Goal: Transaction & Acquisition: Purchase product/service

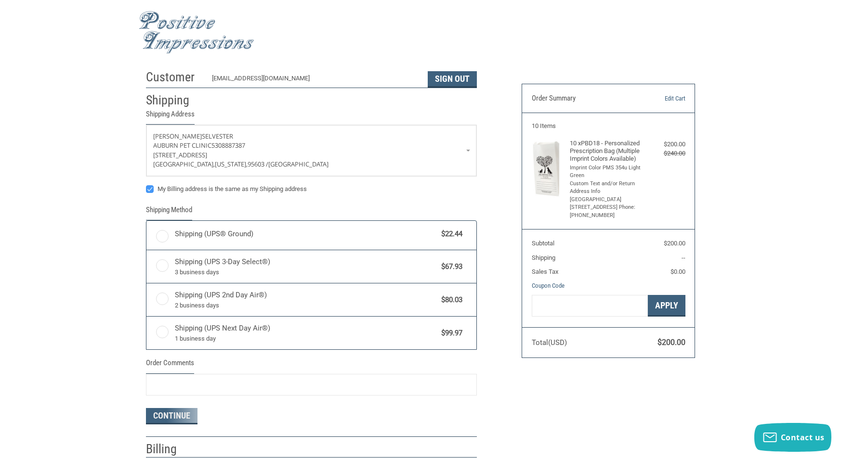
radio input "true"
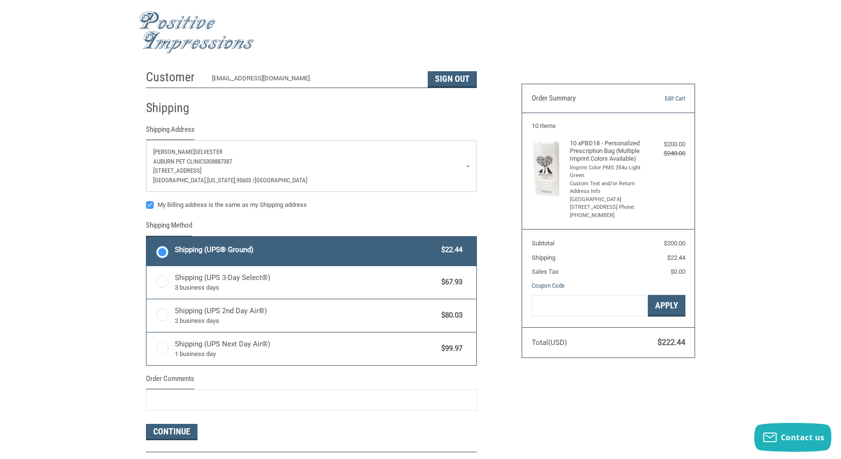
click at [340, 166] on p "[STREET_ADDRESS]" at bounding box center [311, 171] width 316 height 10
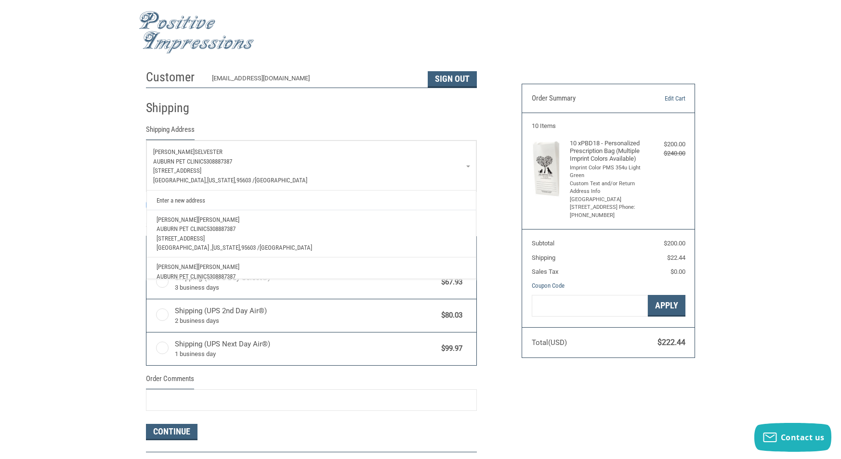
click at [289, 224] on p "Auburn Pet Clinic 5308887387" at bounding box center [311, 229] width 310 height 10
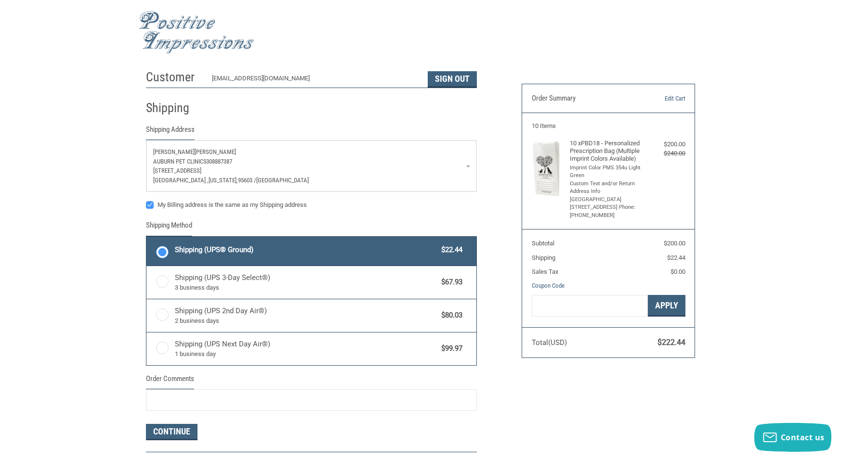
click at [81, 204] on div "Customer [EMAIL_ADDRESS][DOMAIN_NAME] Sign Out Shipping Shipping Address [PERSO…" at bounding box center [420, 279] width 841 height 429
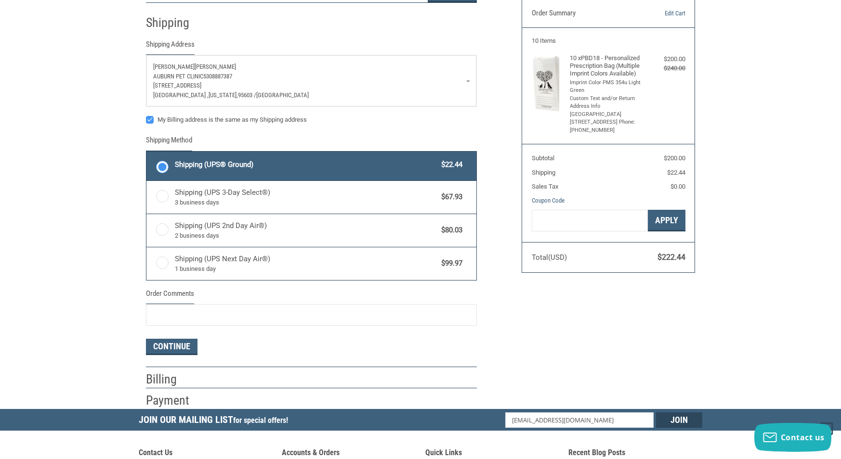
scroll to position [87, 0]
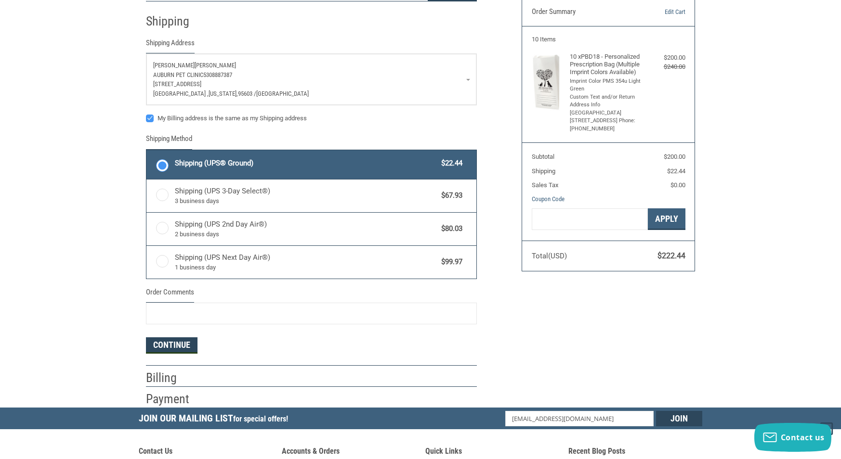
click at [169, 341] on button "Continue" at bounding box center [172, 345] width 52 height 16
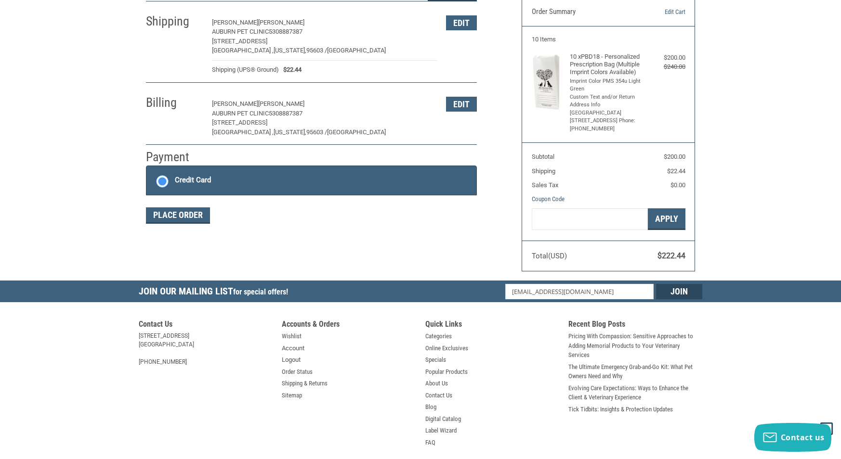
scroll to position [122, 0]
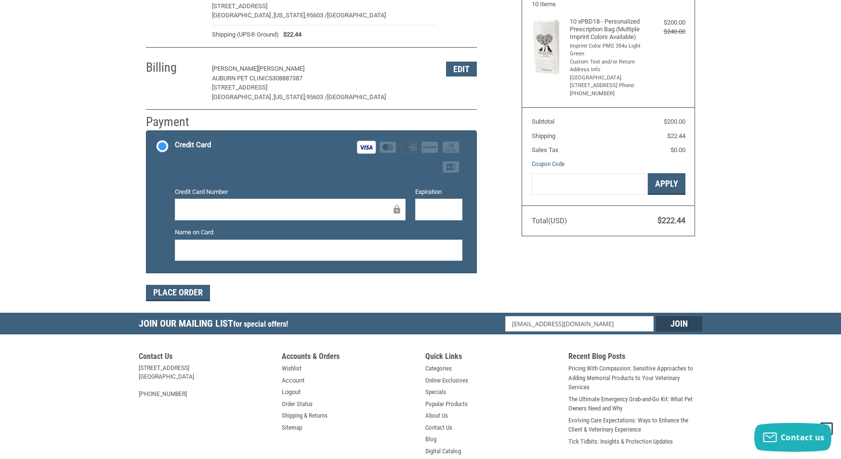
drag, startPoint x: 186, startPoint y: 288, endPoint x: 178, endPoint y: 290, distance: 8.4
click at [186, 289] on button "Place Order" at bounding box center [178, 293] width 64 height 16
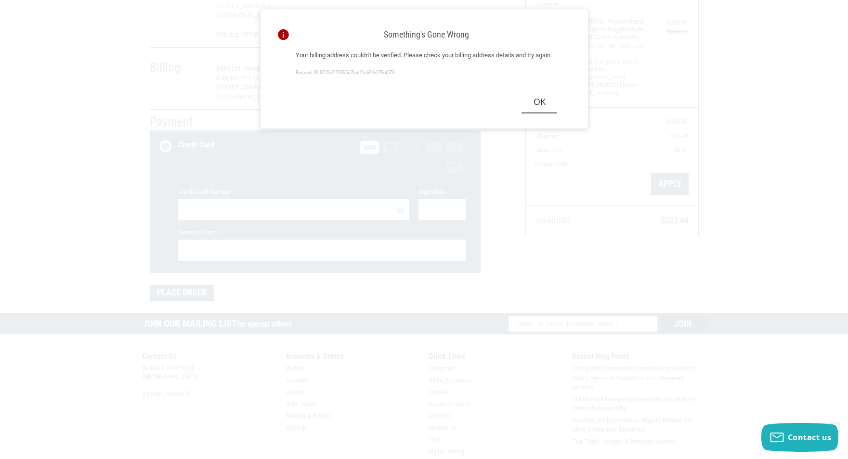
click at [545, 113] on button "Ok" at bounding box center [539, 102] width 36 height 22
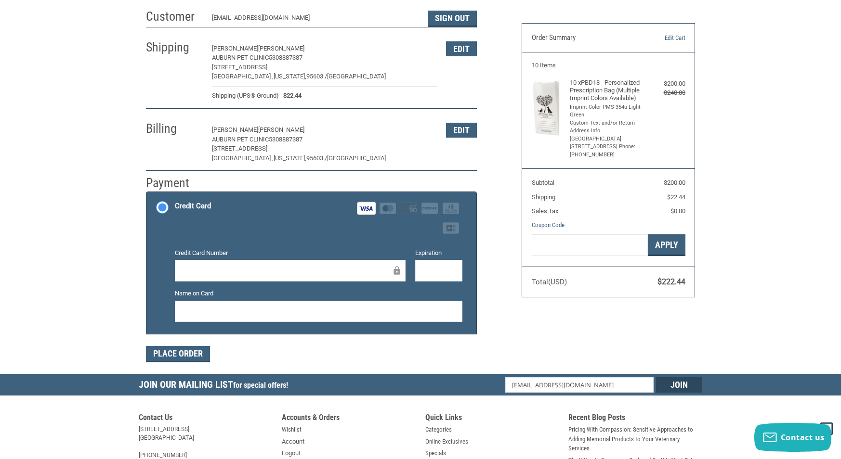
scroll to position [0, 0]
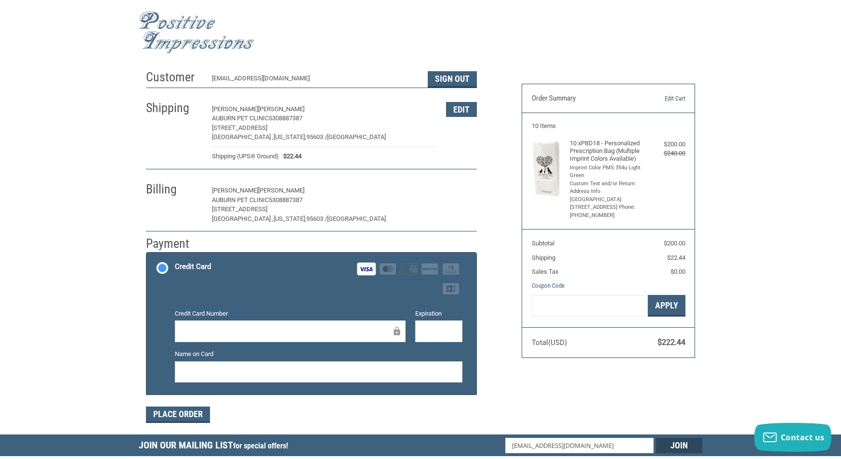
click at [457, 190] on button "Edit" at bounding box center [461, 190] width 31 height 15
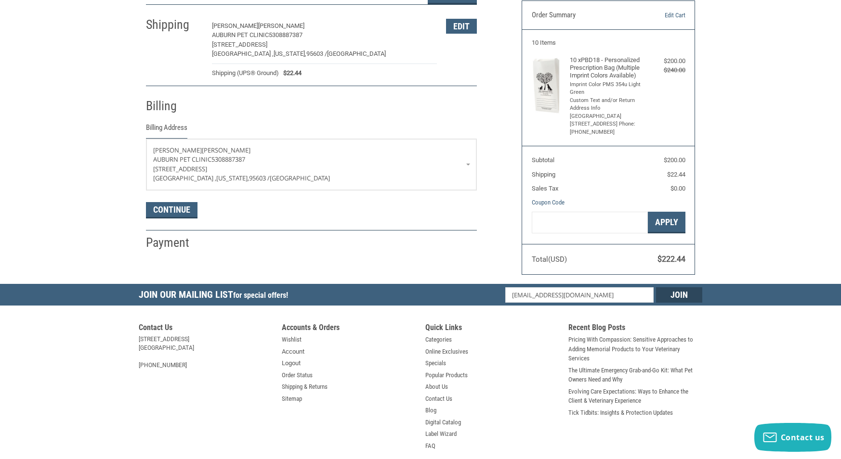
scroll to position [122, 0]
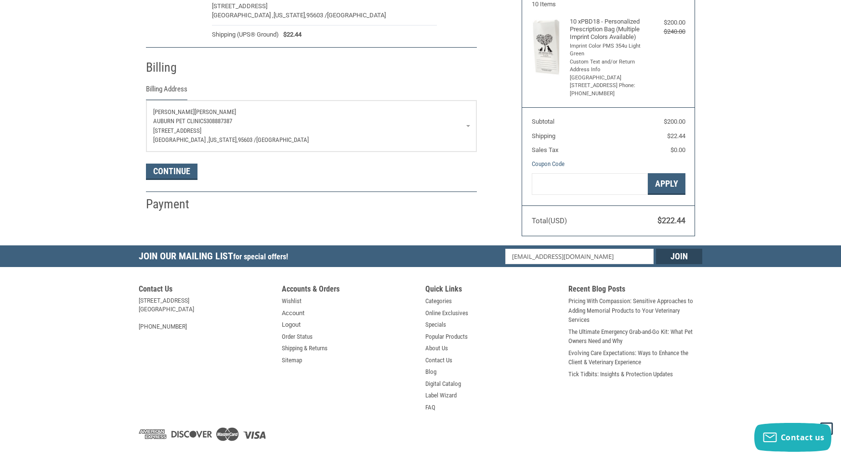
click at [284, 119] on p "Auburn Pet Clinic 5308887387" at bounding box center [311, 122] width 316 height 10
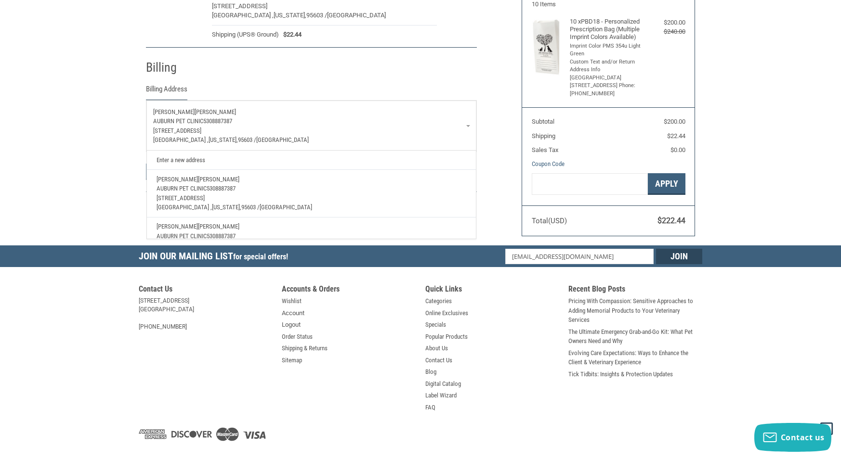
drag, startPoint x: 165, startPoint y: 89, endPoint x: 139, endPoint y: 86, distance: 26.1
click at [165, 89] on legend "Billing Address" at bounding box center [166, 92] width 41 height 16
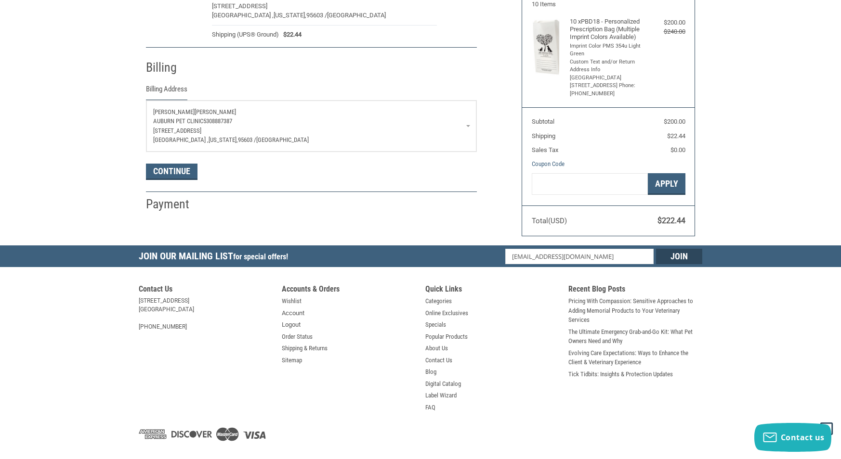
click at [107, 88] on div "Customer [EMAIL_ADDRESS][DOMAIN_NAME] Sign Out Shipping [PERSON_NAME] Auburn Pe…" at bounding box center [420, 94] width 841 height 302
click at [194, 119] on span "Auburn Pet Clinic" at bounding box center [178, 120] width 50 height 7
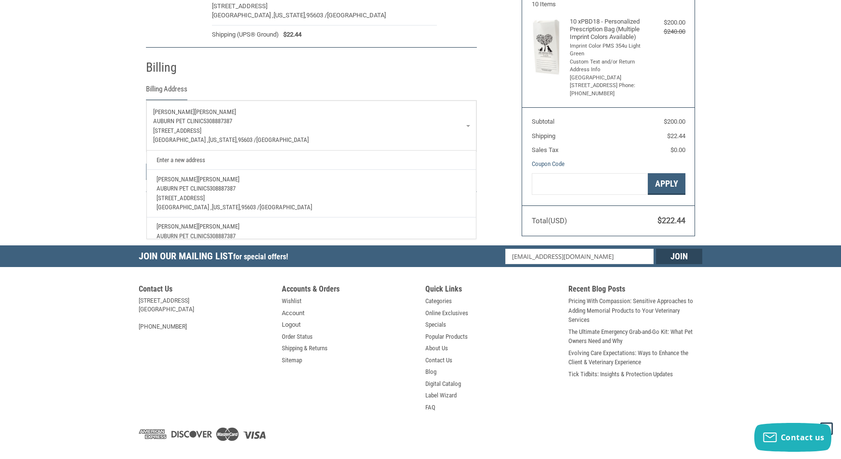
click at [85, 104] on div "Customer [EMAIL_ADDRESS][DOMAIN_NAME] Sign Out Shipping [PERSON_NAME] Auburn Pe…" at bounding box center [420, 94] width 841 height 302
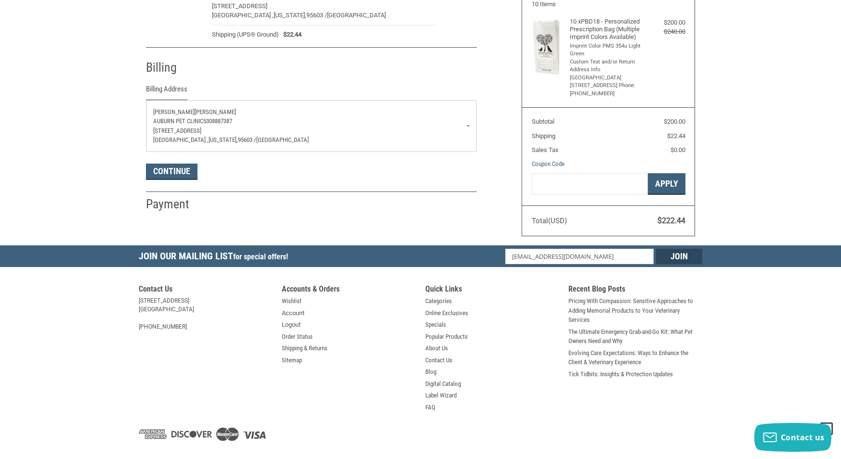
scroll to position [0, 0]
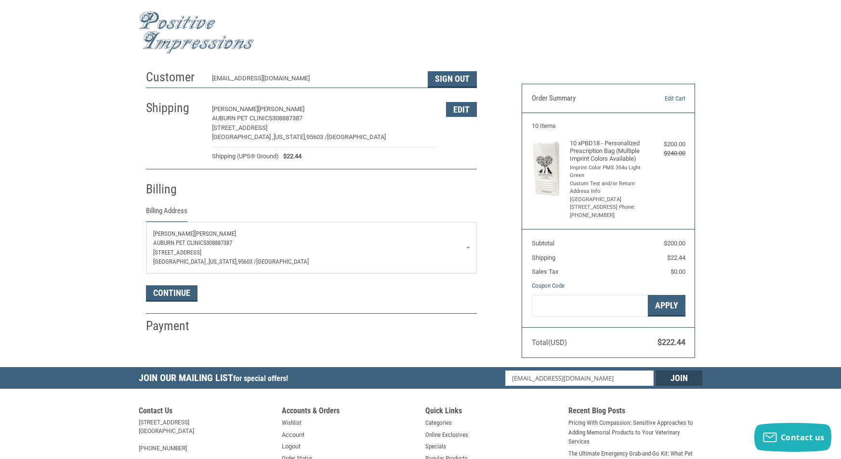
click at [172, 238] on p "Auburn Pet Clinic 5308887387" at bounding box center [311, 243] width 316 height 10
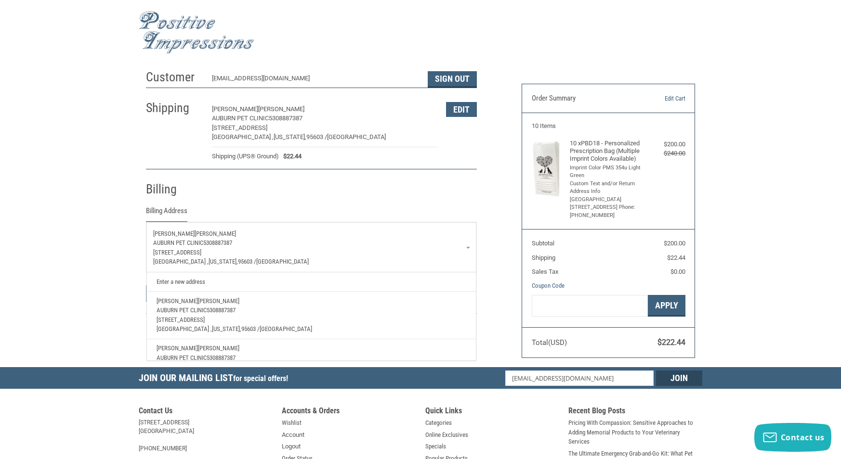
click at [172, 238] on p "Auburn Pet Clinic 5308887387" at bounding box center [311, 243] width 316 height 10
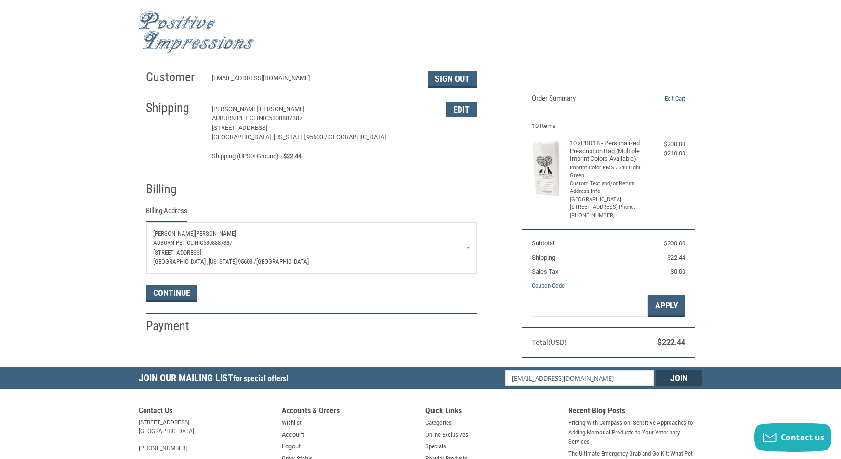
click at [172, 238] on p "Auburn Pet Clinic 5308887387" at bounding box center [311, 243] width 316 height 10
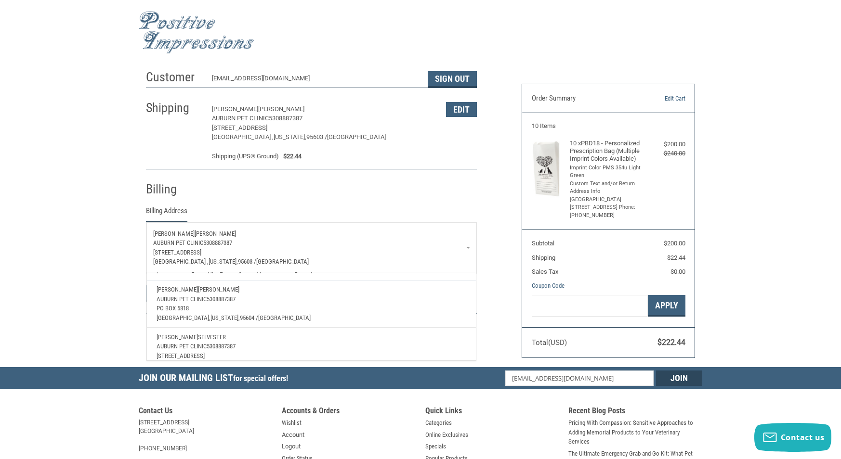
scroll to position [58, 0]
click at [302, 300] on p "Auburn Pet Clinic 5308887387" at bounding box center [311, 300] width 310 height 10
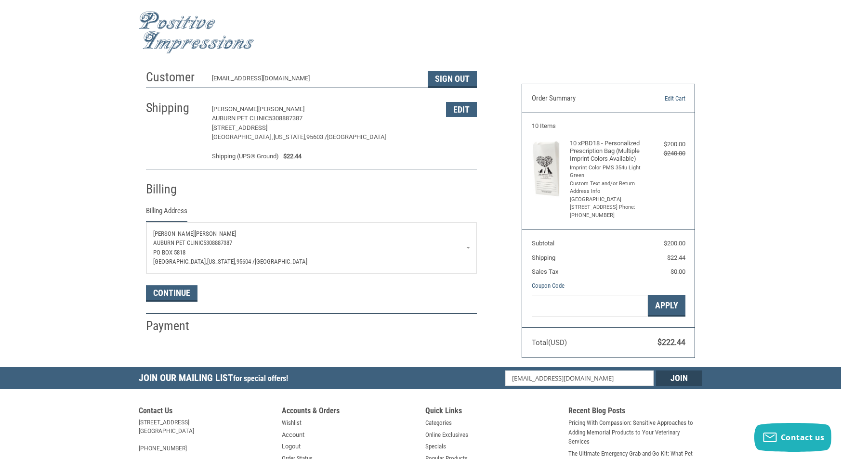
click at [74, 163] on div "Customer [EMAIL_ADDRESS][DOMAIN_NAME] Sign Out Shipping [PERSON_NAME] Auburn Pe…" at bounding box center [420, 216] width 841 height 302
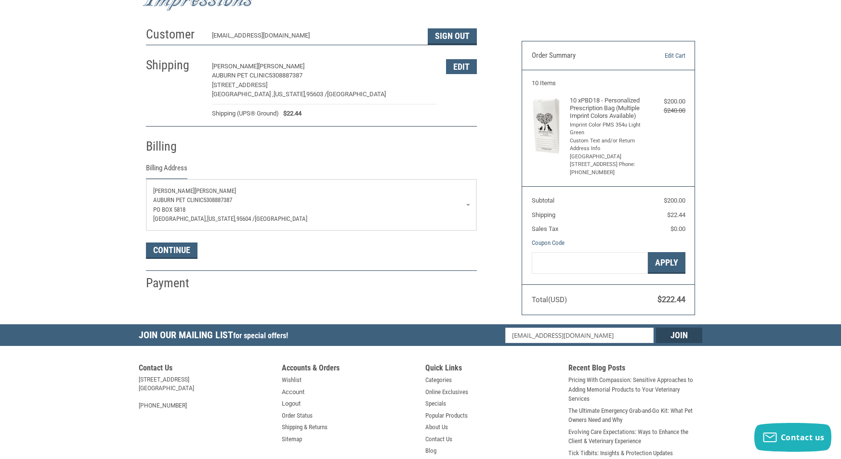
scroll to position [54, 0]
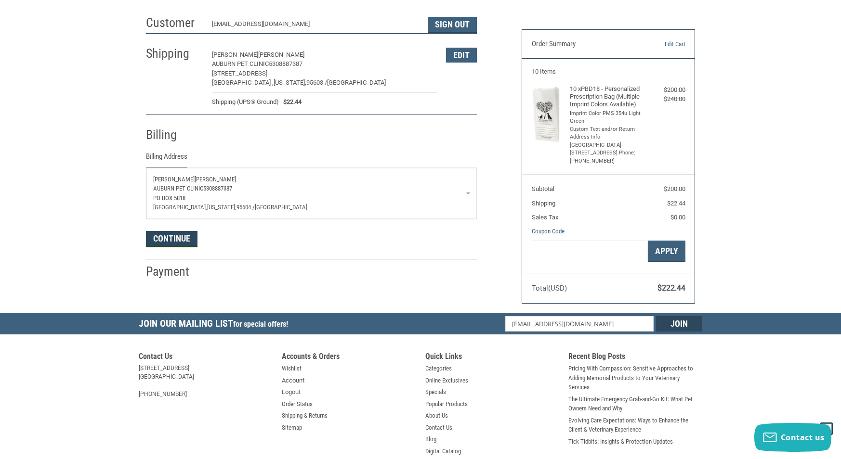
click at [179, 238] on button "Continue" at bounding box center [172, 239] width 52 height 16
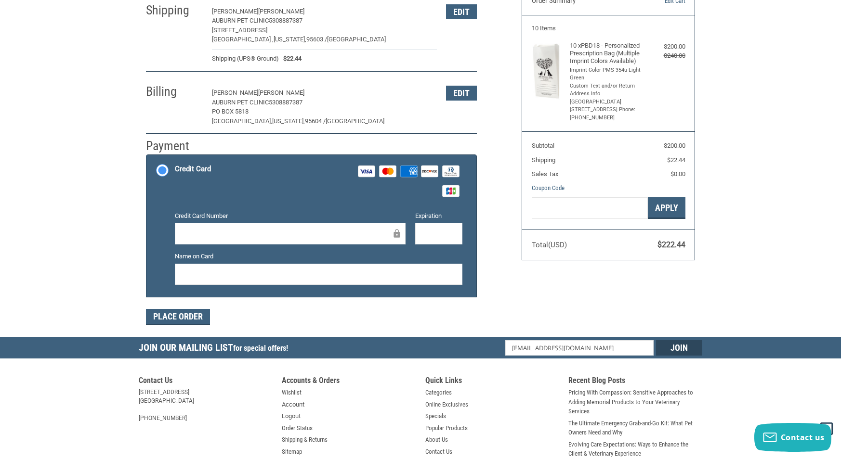
scroll to position [98, 0]
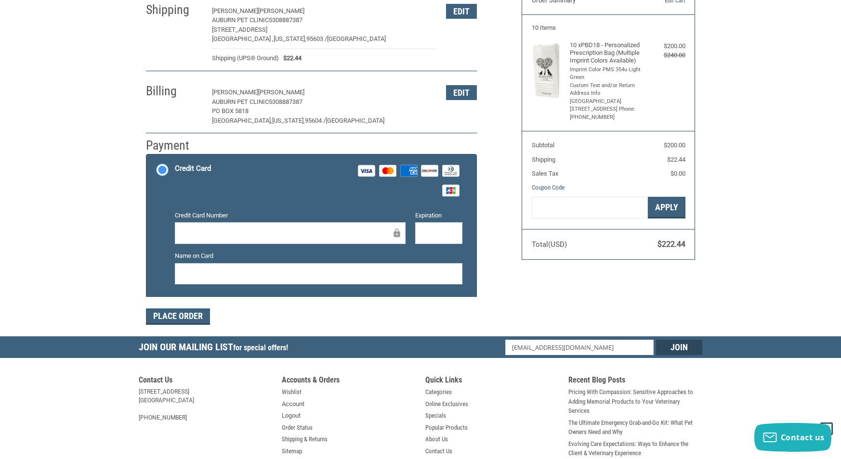
click at [225, 224] on div at bounding box center [290, 233] width 231 height 22
click at [456, 230] on div at bounding box center [438, 233] width 47 height 22
click at [156, 312] on button "Place Order" at bounding box center [178, 317] width 64 height 16
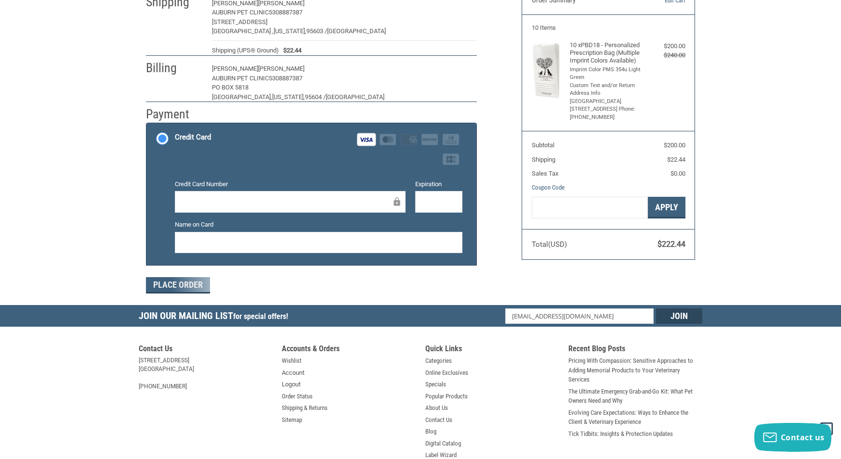
scroll to position [90, 0]
